Goal: Task Accomplishment & Management: Use online tool/utility

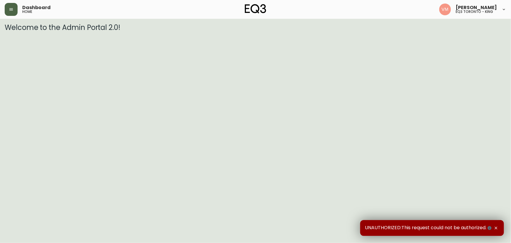
click at [14, 10] on button "button" at bounding box center [11, 9] width 13 height 13
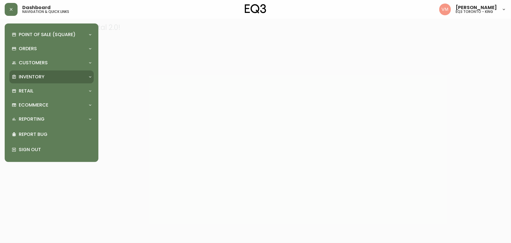
click at [38, 75] on p "Inventory" at bounding box center [32, 77] width 26 height 6
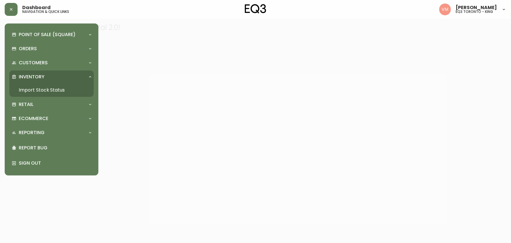
click at [36, 89] on link "Import Stock Status" at bounding box center [51, 89] width 84 height 13
